Goal: Information Seeking & Learning: Learn about a topic

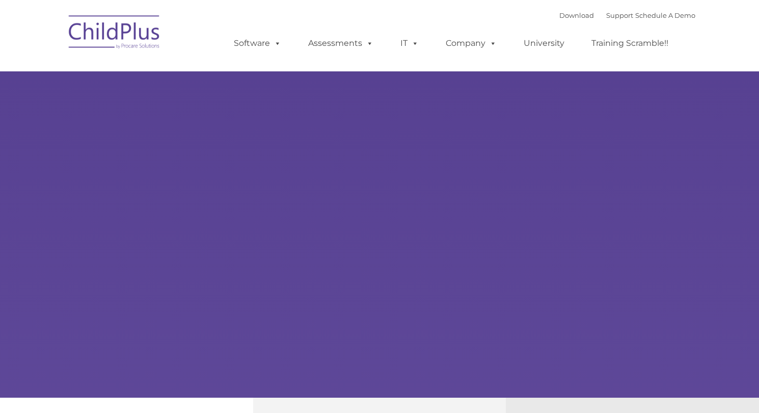
type input ""
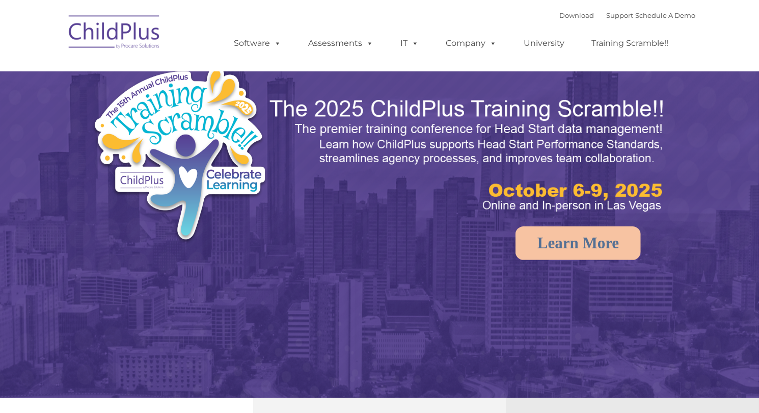
select select "MEDIUM"
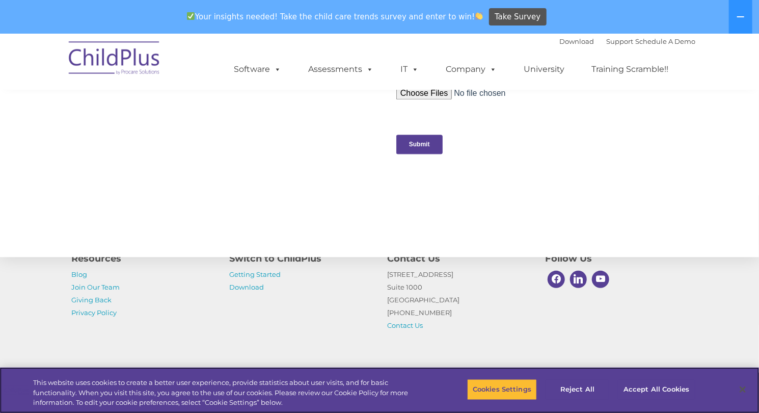
scroll to position [1111, 0]
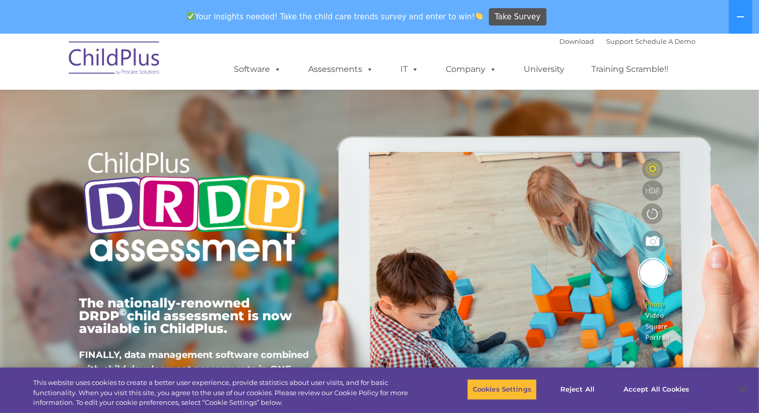
click at [73, 139] on div "The nationally-renowned DRDP © child assessment is now available in ChildPlus. …" at bounding box center [194, 269] width 247 height 364
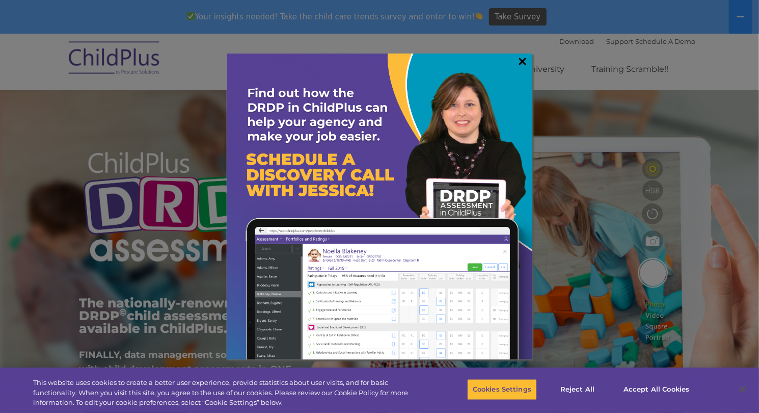
click at [522, 65] on link "×" at bounding box center [522, 61] width 12 height 10
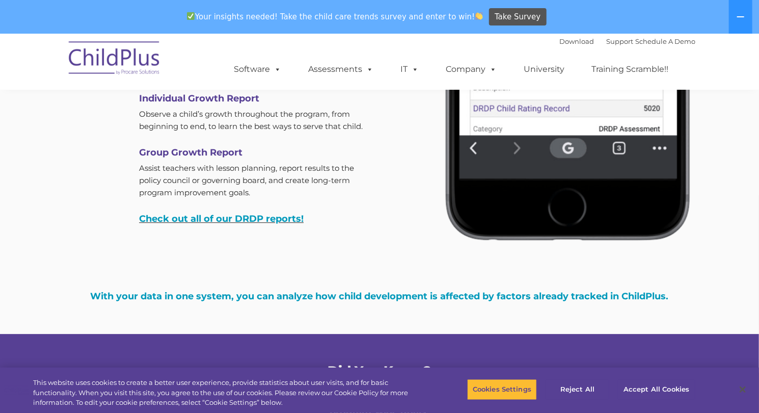
scroll to position [3190, 0]
